Goal: Task Accomplishment & Management: Manage account settings

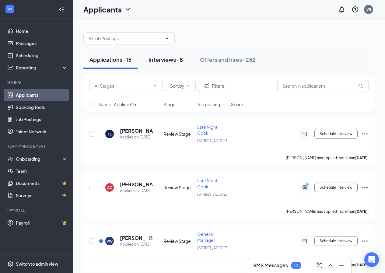
click at [176, 64] on button "Interviews · 8" at bounding box center [166, 60] width 47 height 18
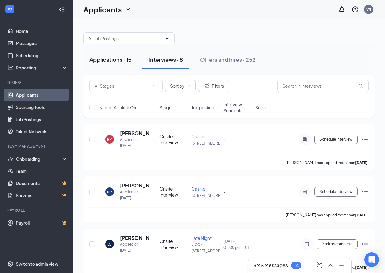
click at [110, 61] on div "Applications · 15" at bounding box center [111, 60] width 42 height 8
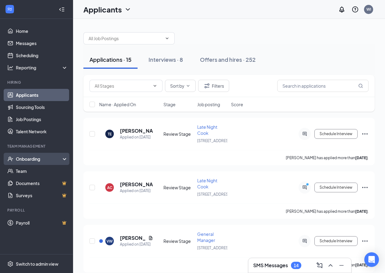
click at [41, 162] on div "Onboarding" at bounding box center [39, 159] width 47 height 6
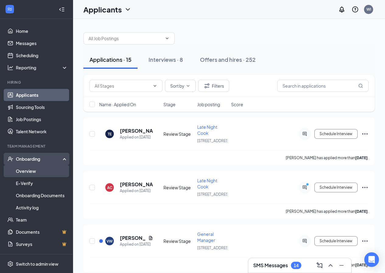
click at [44, 174] on link "Overview" at bounding box center [42, 171] width 52 height 12
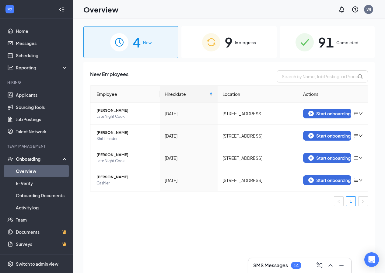
click at [206, 41] on img at bounding box center [211, 42] width 18 height 18
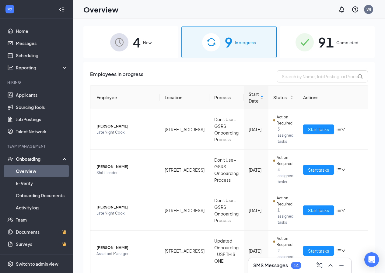
click at [150, 46] on div "4 New" at bounding box center [130, 42] width 95 height 32
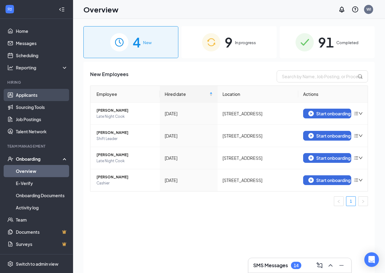
click at [25, 98] on link "Applicants" at bounding box center [42, 95] width 52 height 12
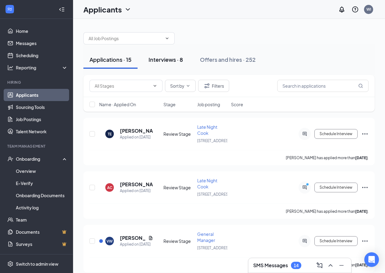
click at [164, 60] on div "Interviews · 8" at bounding box center [166, 60] width 34 height 8
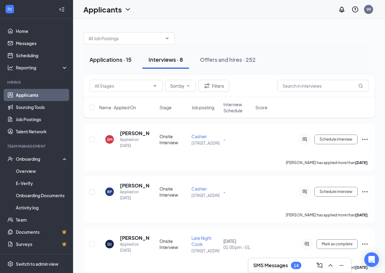
click at [113, 66] on button "Applications · 15" at bounding box center [110, 60] width 54 height 18
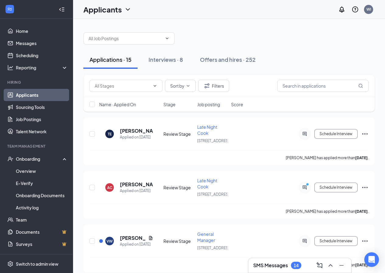
click at [111, 62] on div "Applications · 15" at bounding box center [111, 60] width 42 height 8
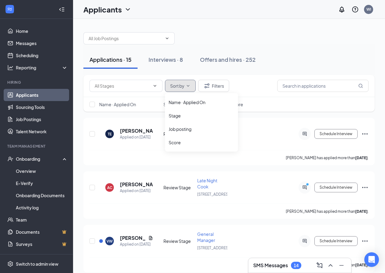
click at [187, 83] on button "Sort by" at bounding box center [180, 86] width 31 height 12
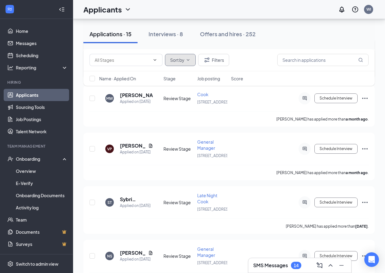
scroll to position [613, 0]
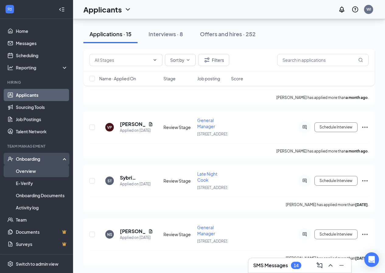
click at [16, 176] on link "Overview" at bounding box center [42, 171] width 52 height 12
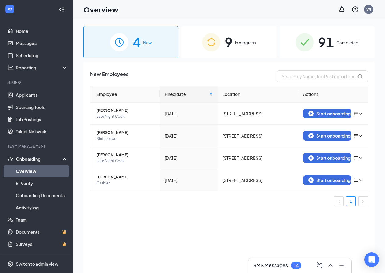
click at [224, 47] on div "9 In progress" at bounding box center [228, 42] width 95 height 32
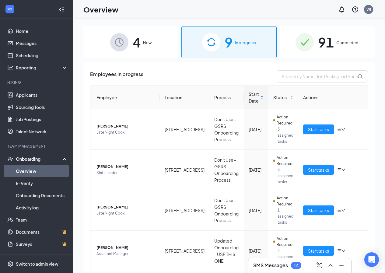
click at [153, 46] on div "4 New" at bounding box center [130, 42] width 95 height 32
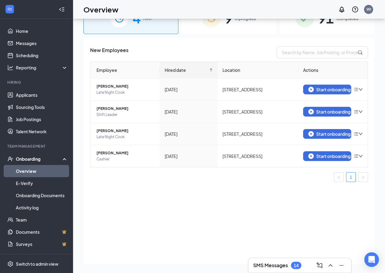
scroll to position [27, 0]
